Goal: Transaction & Acquisition: Purchase product/service

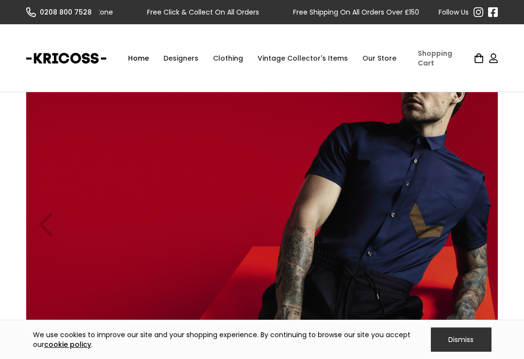
click at [382, 65] on link "Our Store" at bounding box center [379, 58] width 49 height 29
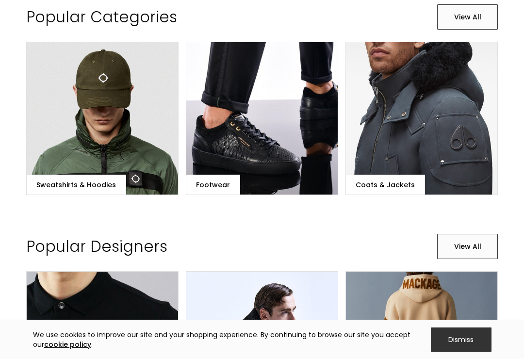
scroll to position [378, 0]
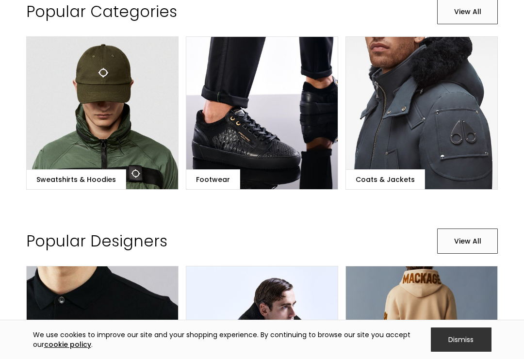
click at [129, 164] on link "Sweatshirts & Hoodies" at bounding box center [102, 112] width 152 height 153
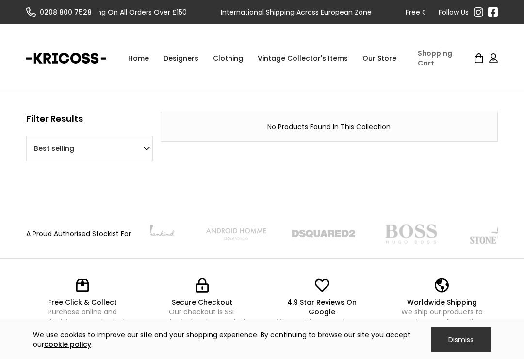
click at [428, 231] on img at bounding box center [410, 233] width 63 height 19
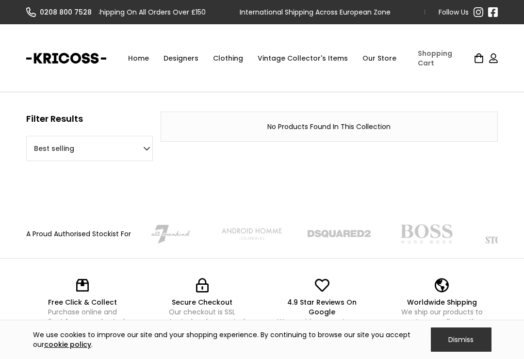
click at [436, 240] on img at bounding box center [426, 233] width 63 height 19
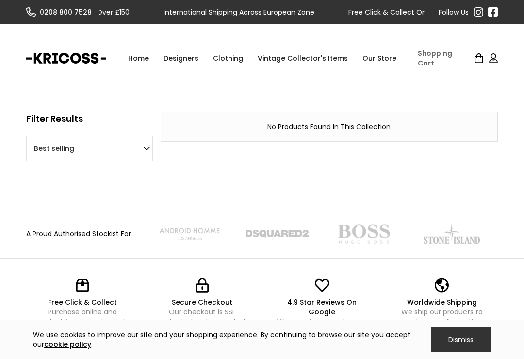
click at [330, 131] on div "No Products Found In This Collection" at bounding box center [329, 127] width 317 height 10
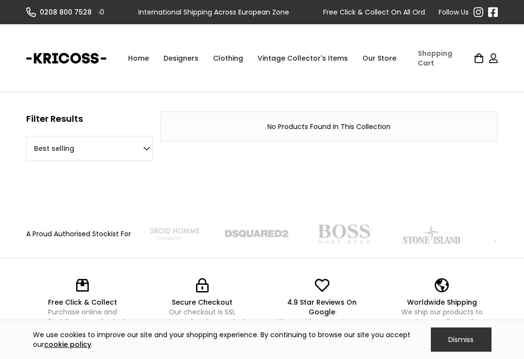
click at [351, 131] on div "No Products Found In This Collection" at bounding box center [329, 127] width 317 height 10
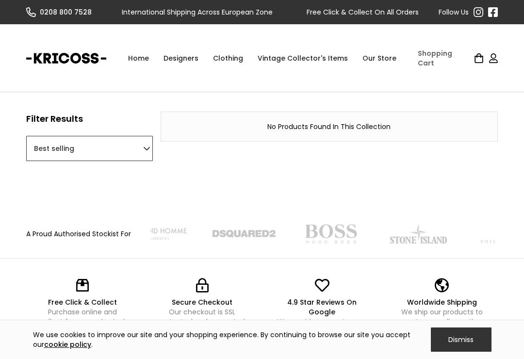
click at [112, 155] on select "Featured Best selling Alphabetically, A-Z Alphabetically, Z-A Price, low to hig…" at bounding box center [89, 148] width 127 height 25
